Goal: Task Accomplishment & Management: Use online tool/utility

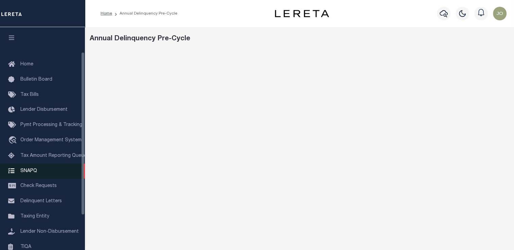
scroll to position [68, 0]
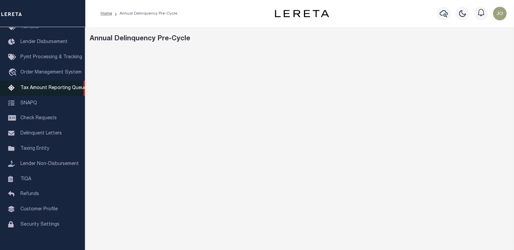
click at [42, 86] on link "Tax Amount Reporting Queue" at bounding box center [42, 88] width 85 height 15
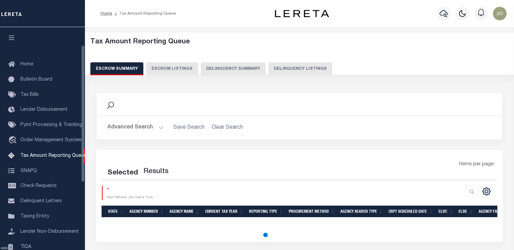
select select "100"
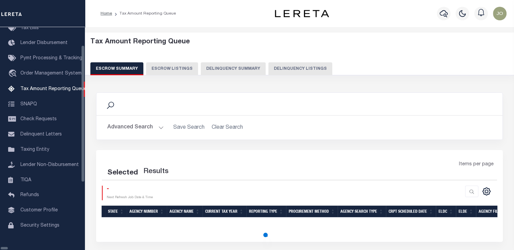
scroll to position [69, 0]
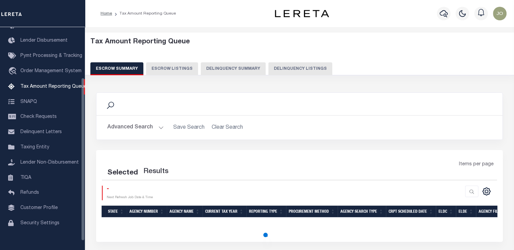
select select "100"
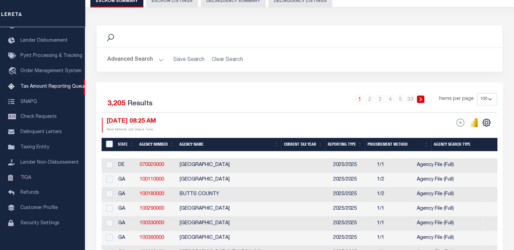
scroll to position [102, 0]
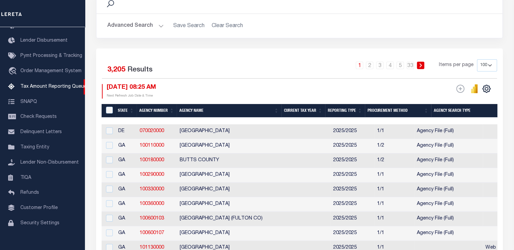
click at [136, 28] on button "Advanced Search" at bounding box center [135, 25] width 56 height 13
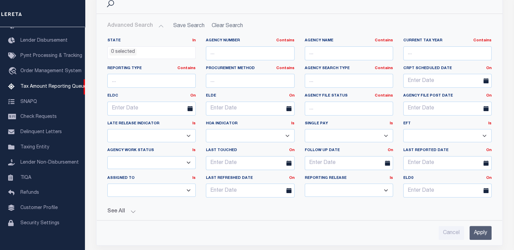
click at [126, 213] on button "See All" at bounding box center [299, 212] width 384 height 6
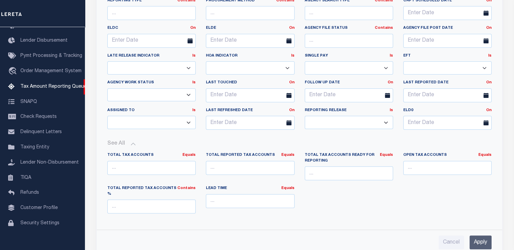
scroll to position [0, 0]
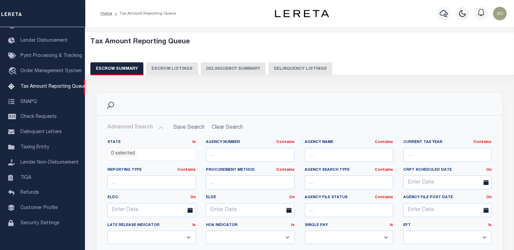
click at [211, 62] on button "Delinquency Summary" at bounding box center [233, 68] width 65 height 13
select select
select select "AnnualDelinquency"
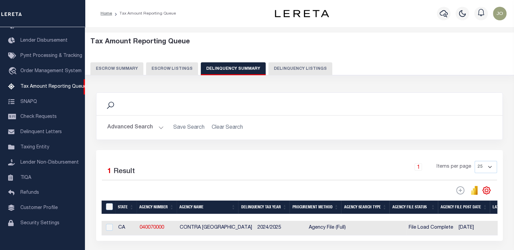
click at [127, 132] on button "Advanced Search" at bounding box center [135, 127] width 56 height 13
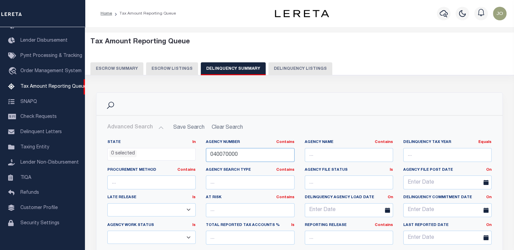
click at [218, 153] on input "040070000" at bounding box center [250, 155] width 88 height 14
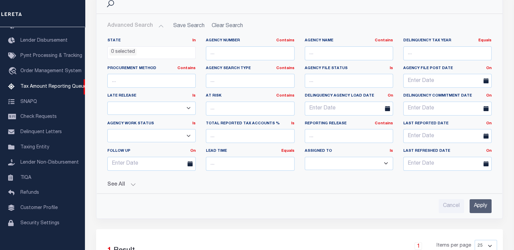
click at [125, 183] on button "See All" at bounding box center [299, 185] width 384 height 6
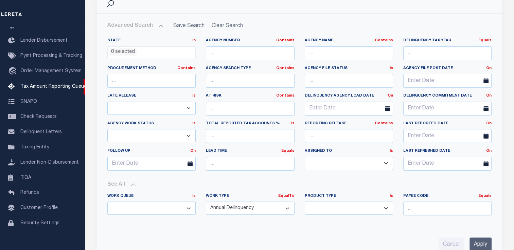
click at [481, 241] on input "Apply" at bounding box center [480, 245] width 22 height 14
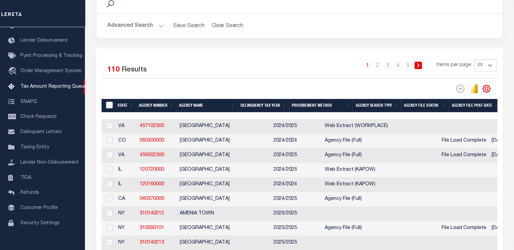
click at [148, 27] on button "Advanced Search" at bounding box center [135, 25] width 56 height 13
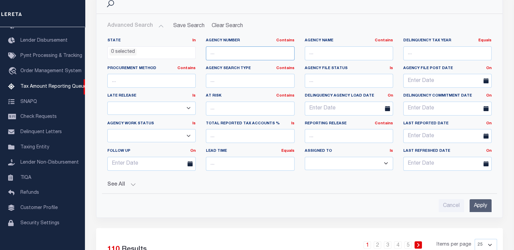
click at [225, 54] on input "text" at bounding box center [250, 53] width 88 height 14
paste input "230130101"
type input "230130101"
click at [482, 206] on input "Apply" at bounding box center [480, 207] width 22 height 14
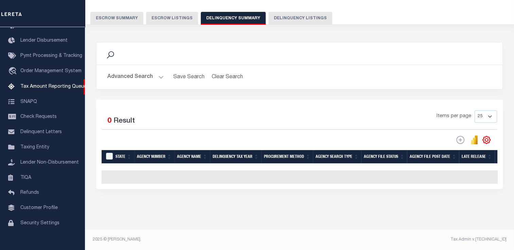
scroll to position [55, 0]
drag, startPoint x: 191, startPoint y: 184, endPoint x: 484, endPoint y: 180, distance: 292.9
click at [484, 180] on div "Selected 0 Result Items per page 25 100 200 500 1000" at bounding box center [299, 145] width 406 height 90
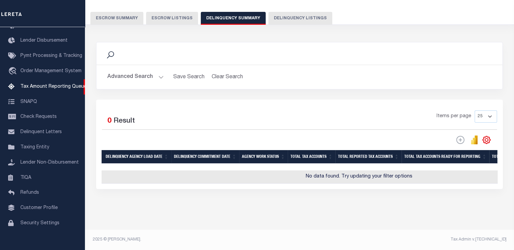
scroll to position [0, 263]
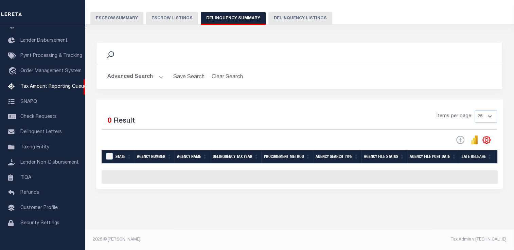
click at [138, 75] on button "Advanced Search" at bounding box center [135, 77] width 56 height 13
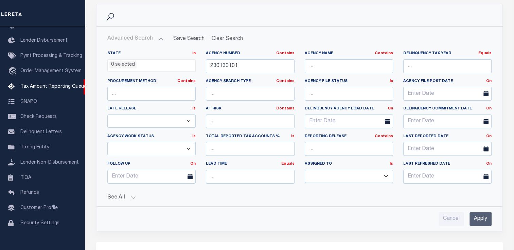
click at [126, 195] on button "See All" at bounding box center [299, 198] width 384 height 6
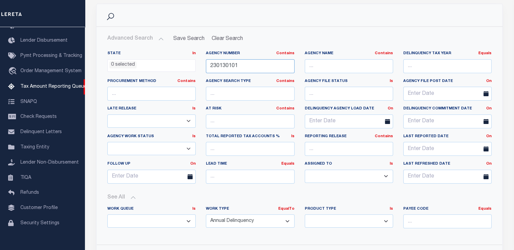
click at [229, 69] on input "230130101" at bounding box center [250, 66] width 88 height 14
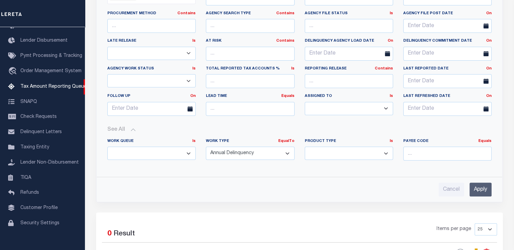
click at [478, 190] on input "Apply" at bounding box center [480, 190] width 22 height 14
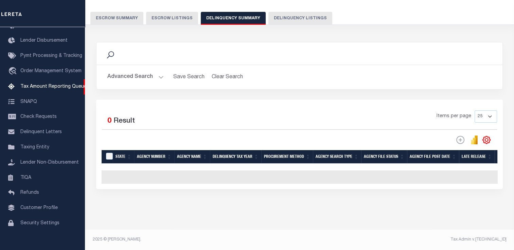
click at [132, 71] on button "Advanced Search" at bounding box center [135, 77] width 56 height 13
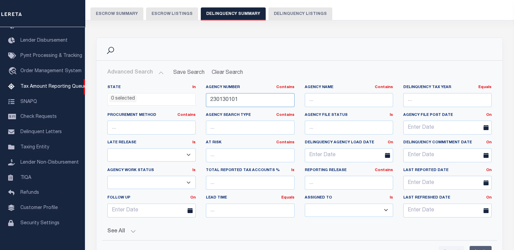
click at [223, 102] on input "230130101" at bounding box center [250, 100] width 88 height 14
paste input "230130101"
type input "230130101"
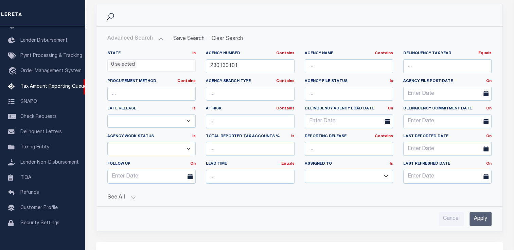
click at [129, 197] on button "See All" at bounding box center [299, 198] width 384 height 6
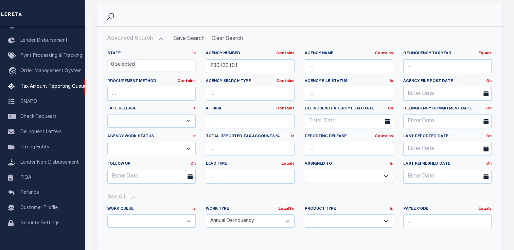
scroll to position [157, 0]
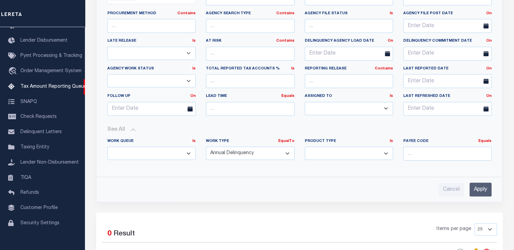
click at [244, 156] on select "Annual Delinquency Back Search Payment Status Check DTRACK" at bounding box center [250, 153] width 88 height 13
select select
click at [206, 147] on select "Annual Delinquency Back Search Payment Status Check DTRACK" at bounding box center [250, 153] width 88 height 13
click at [474, 190] on input "Apply" at bounding box center [480, 190] width 22 height 14
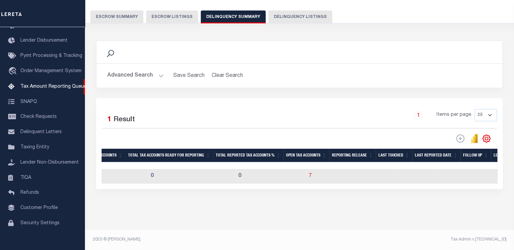
scroll to position [0, 870]
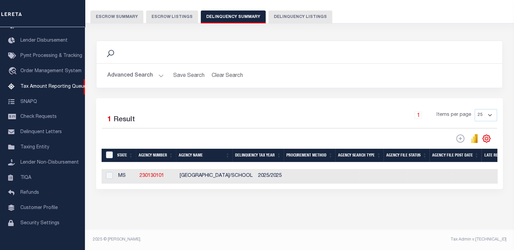
click at [120, 72] on button "Advanced Search" at bounding box center [135, 75] width 56 height 13
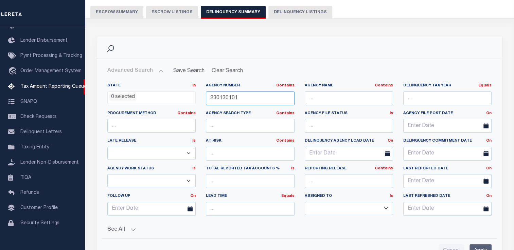
click at [223, 100] on input "230130101" at bounding box center [250, 99] width 88 height 14
paste input "050300000"
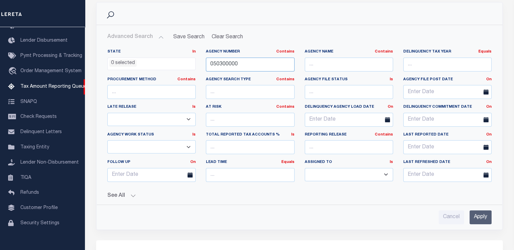
scroll to position [125, 0]
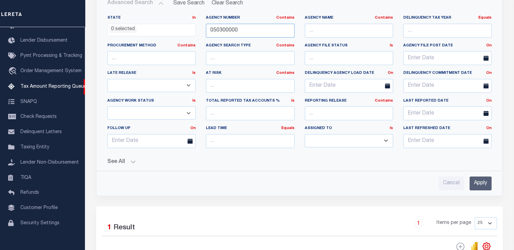
type input "050300000"
click at [129, 162] on button "See All" at bounding box center [299, 162] width 384 height 6
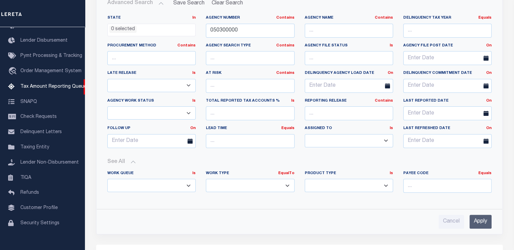
click at [215, 177] on div "Work Type EqualTo Is Contains Annual Delinquency Back Search Payment Status Che…" at bounding box center [250, 181] width 88 height 21
click at [218, 182] on select "Annual Delinquency Back Search Payment Status Check DTRACK" at bounding box center [250, 185] width 88 height 13
select select "AnnualDelinquency"
click at [206, 179] on select "Annual Delinquency Back Search Payment Status Check DTRACK" at bounding box center [250, 185] width 88 height 13
click at [477, 223] on input "Apply" at bounding box center [480, 222] width 22 height 14
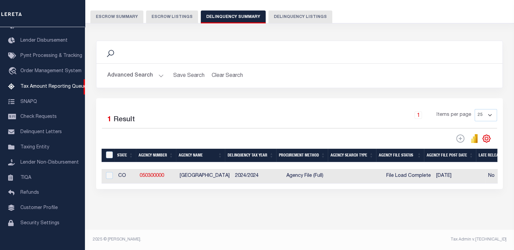
scroll to position [57, 0]
drag, startPoint x: 191, startPoint y: 184, endPoint x: 411, endPoint y: 191, distance: 220.4
click at [412, 191] on div "Data sync process is currently running, you may face some response delays. Sear…" at bounding box center [299, 122] width 415 height 176
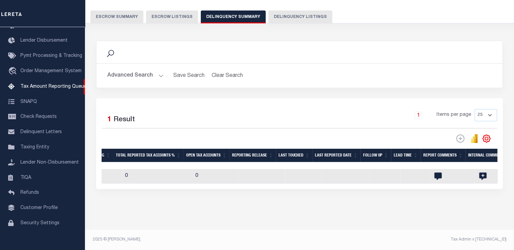
scroll to position [0, 902]
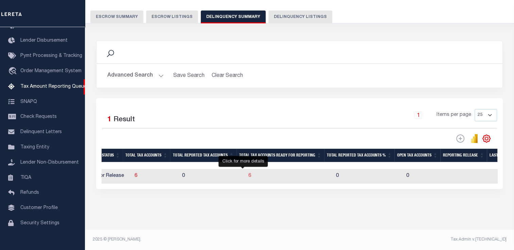
click at [248, 174] on span "6" at bounding box center [249, 176] width 3 height 5
select select "100"
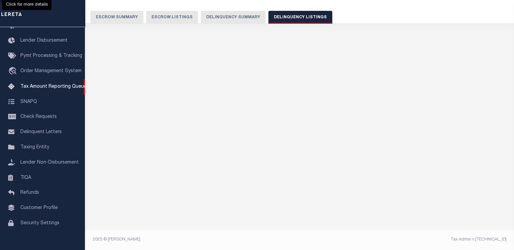
select select "100"
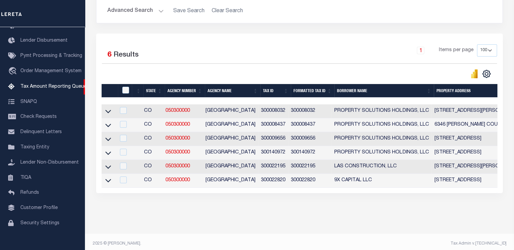
drag, startPoint x: 210, startPoint y: 193, endPoint x: 426, endPoint y: 210, distance: 216.5
click at [426, 210] on div "Data sync process is currently running, you may face some response delays. Sear…" at bounding box center [299, 90] width 415 height 246
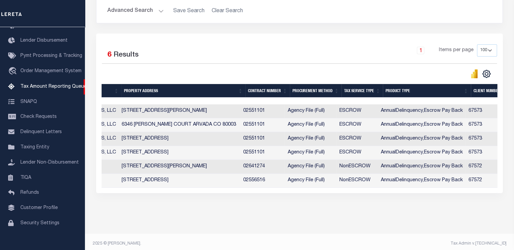
scroll to position [0, 319]
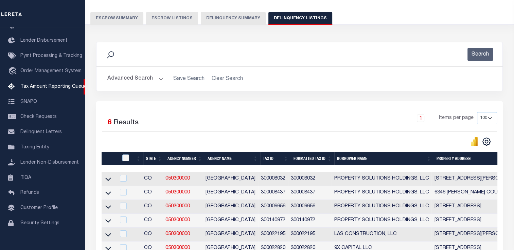
click at [228, 22] on button "Delinquency Summary" at bounding box center [233, 18] width 65 height 13
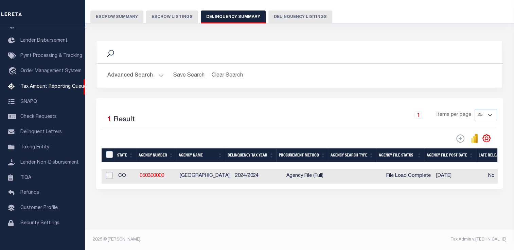
click at [111, 178] on input "checkbox" at bounding box center [109, 175] width 7 height 7
checkbox input "true"
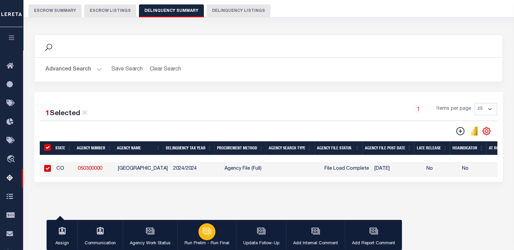
click at [208, 238] on div "button" at bounding box center [206, 232] width 17 height 17
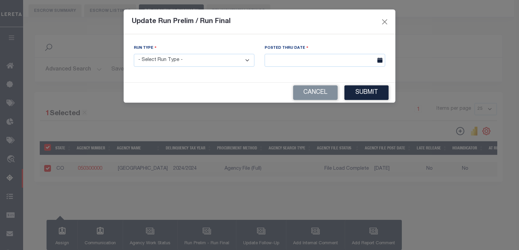
click at [228, 59] on select "- Select Run Type - Prelim Run Final Run" at bounding box center [194, 60] width 120 height 13
select select "P"
click at [134, 54] on select "- Select Run Type - Prelim Run Final Run" at bounding box center [194, 60] width 120 height 13
click at [287, 63] on body "AJAX 2025-10-06T14:32:54.088Z: Error attempting to post to https://www.dev.lere…" at bounding box center [259, 99] width 519 height 360
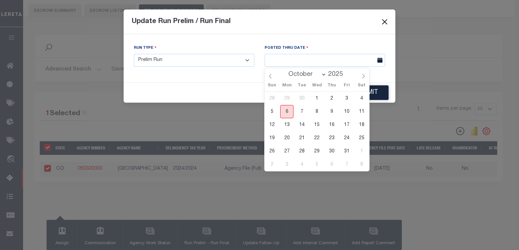
click at [290, 111] on span "6" at bounding box center [286, 111] width 13 height 13
type input "[DATE]"
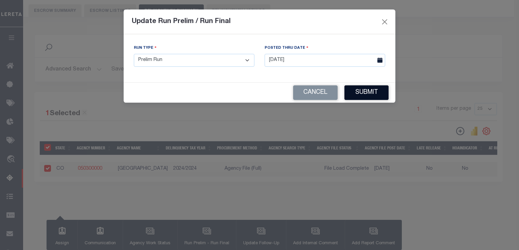
click at [357, 98] on button "Submit" at bounding box center [366, 93] width 44 height 15
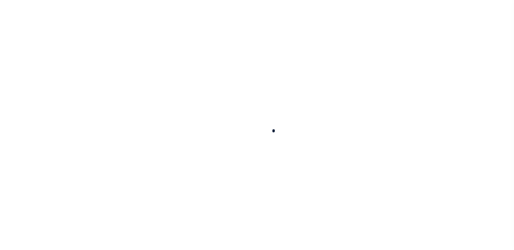
select select
checkbox input "false"
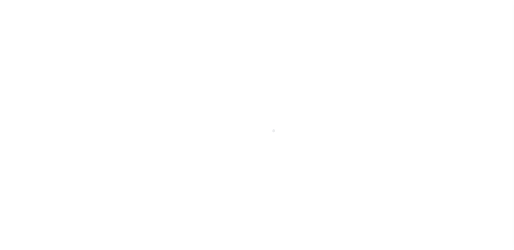
checkbox input "false"
type input "805900000"
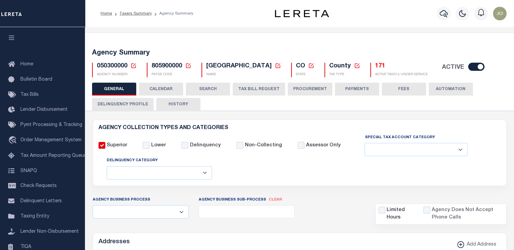
click at [134, 107] on button "Delinquency Profile" at bounding box center [122, 104] width 61 height 13
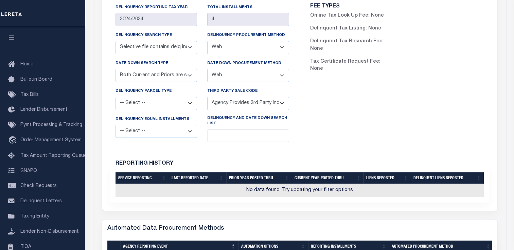
scroll to position [305, 0]
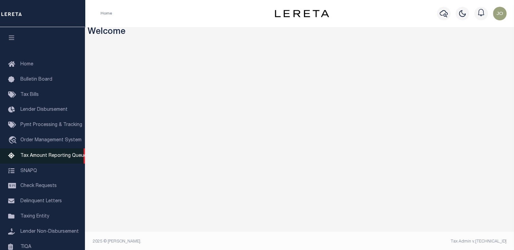
click at [38, 158] on span "Tax Amount Reporting Queue" at bounding box center [53, 156] width 66 height 5
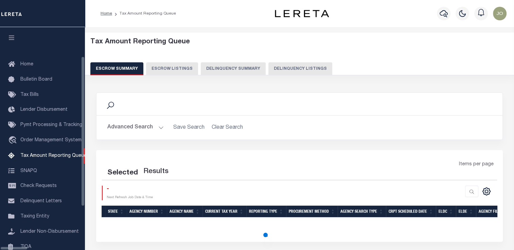
scroll to position [69, 0]
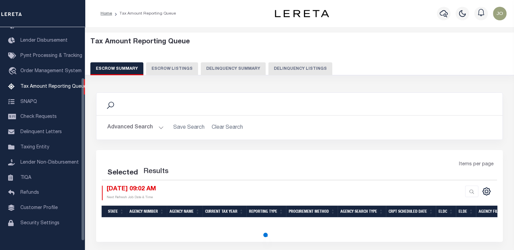
click at [233, 70] on button "Delinquency Summary" at bounding box center [233, 68] width 65 height 13
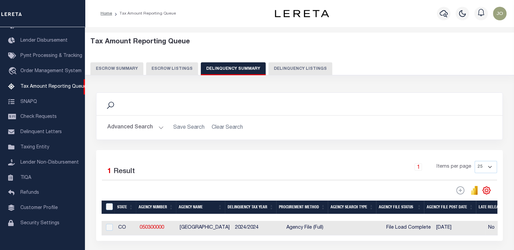
scroll to position [34, 0]
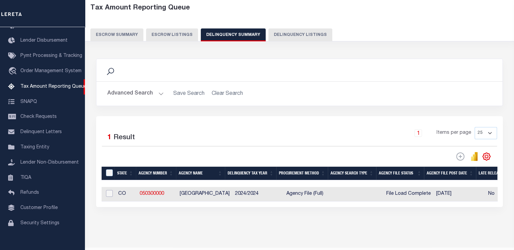
click at [109, 193] on input "checkbox" at bounding box center [109, 193] width 7 height 7
checkbox input "true"
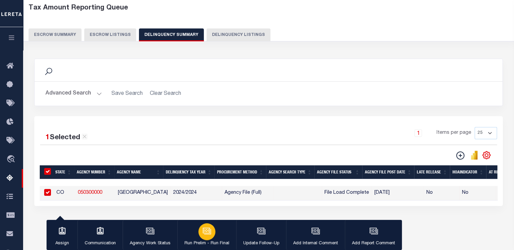
click at [206, 233] on icon "button" at bounding box center [206, 231] width 9 height 9
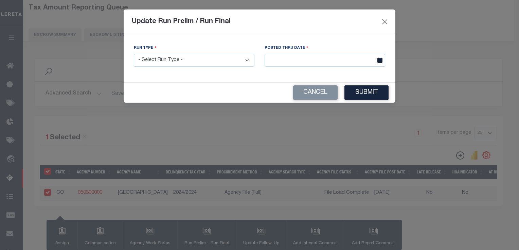
click at [188, 66] on select "- Select Run Type - Prelim Run Final Run" at bounding box center [194, 60] width 120 height 13
select select "P"
click at [134, 54] on select "- Select Run Type - Prelim Run Final Run" at bounding box center [194, 60] width 120 height 13
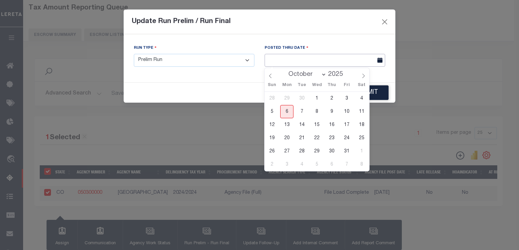
click at [269, 64] on input "text" at bounding box center [324, 60] width 120 height 13
click at [289, 111] on span "6" at bounding box center [286, 111] width 13 height 13
type input "[DATE]"
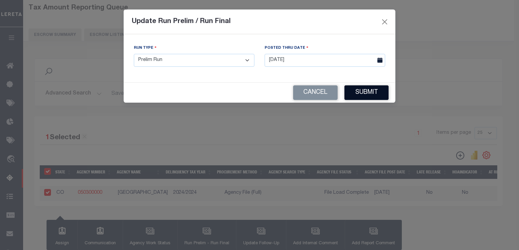
click at [379, 96] on button "Submit" at bounding box center [366, 93] width 44 height 15
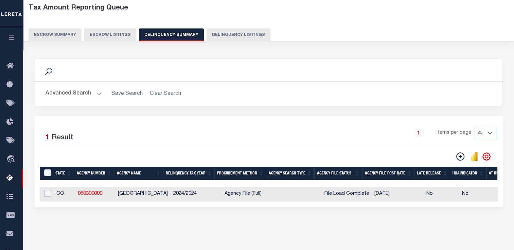
click at [50, 197] on input "checkbox" at bounding box center [47, 193] width 7 height 7
checkbox input "true"
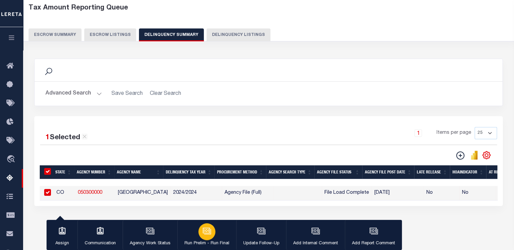
click at [199, 236] on div "button" at bounding box center [206, 232] width 17 height 17
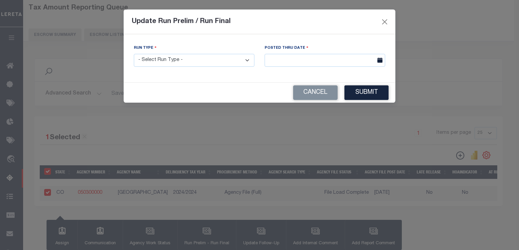
click at [187, 64] on select "- Select Run Type - Prelim Run Final Run" at bounding box center [194, 60] width 120 height 13
click at [134, 54] on select "- Select Run Type - Prelim Run Final Run" at bounding box center [194, 60] width 120 height 13
click at [180, 68] on div "Run Type - Select Run Type - Prelim Run Final Run" at bounding box center [194, 58] width 131 height 28
click at [180, 64] on select "- Select Run Type - Prelim Run Final Run" at bounding box center [194, 60] width 120 height 13
select select "P"
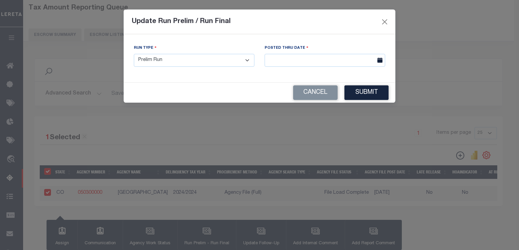
click at [134, 54] on select "- Select Run Type - Prelim Run Final Run" at bounding box center [194, 60] width 120 height 13
click at [362, 96] on button "Submit" at bounding box center [366, 93] width 44 height 15
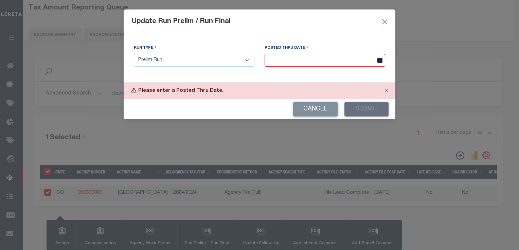
click at [352, 63] on input "text" at bounding box center [324, 60] width 120 height 13
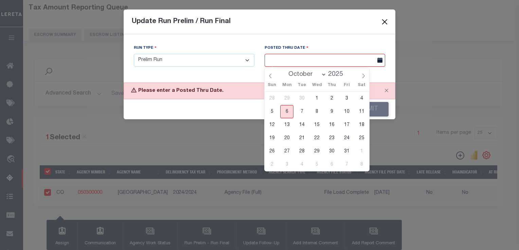
click at [286, 108] on span "6" at bounding box center [286, 111] width 13 height 13
type input "[DATE]"
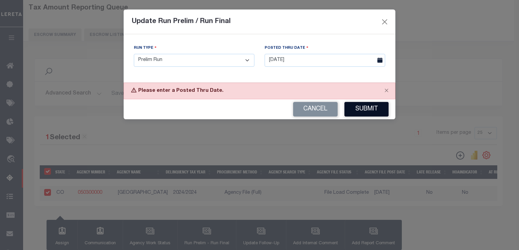
click at [357, 108] on button "Submit" at bounding box center [366, 109] width 44 height 15
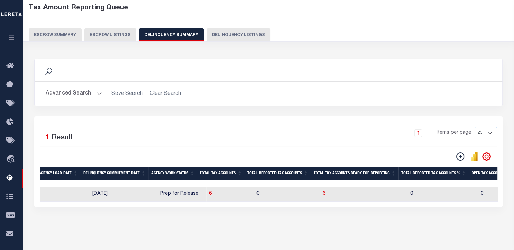
scroll to position [0, 544]
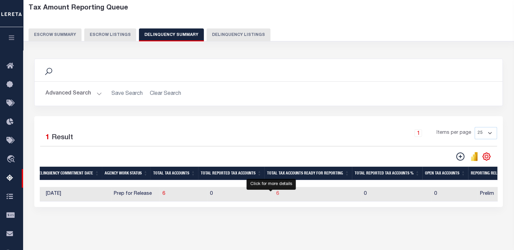
click at [276, 194] on span "6" at bounding box center [277, 194] width 3 height 5
select select "100"
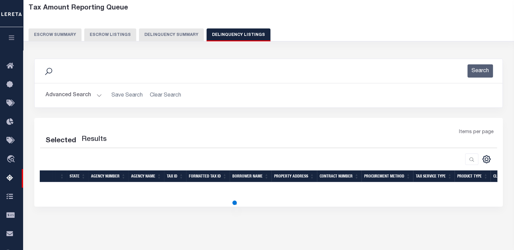
select select "100"
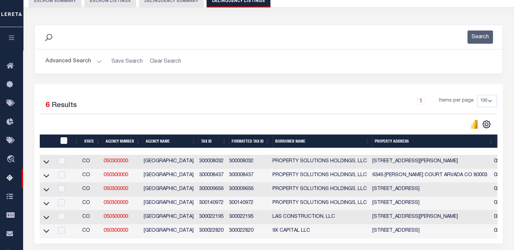
scroll to position [102, 0]
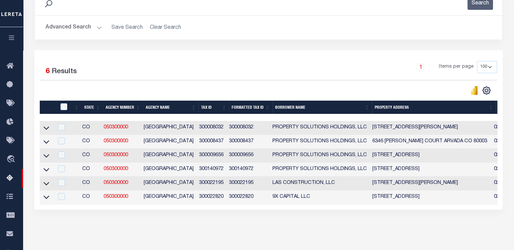
click at [50, 128] on link at bounding box center [46, 127] width 8 height 5
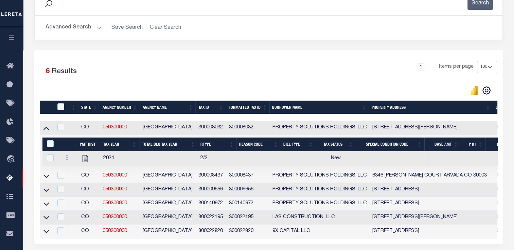
click at [50, 128] on link at bounding box center [46, 127] width 8 height 5
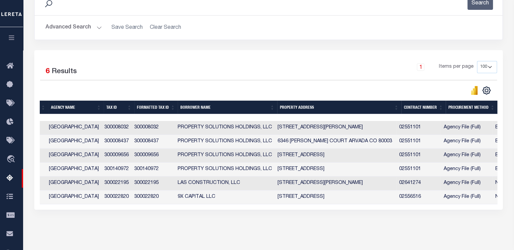
scroll to position [0, 110]
